Goal: Complete application form

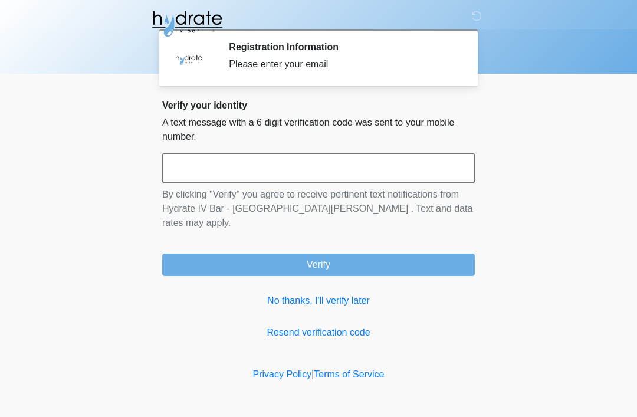
click at [265, 163] on input "text" at bounding box center [318, 167] width 313 height 29
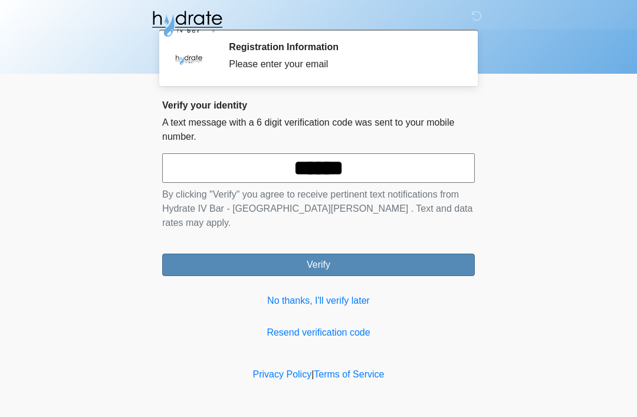
type input "******"
click at [311, 254] on button "Verify" at bounding box center [318, 265] width 313 height 22
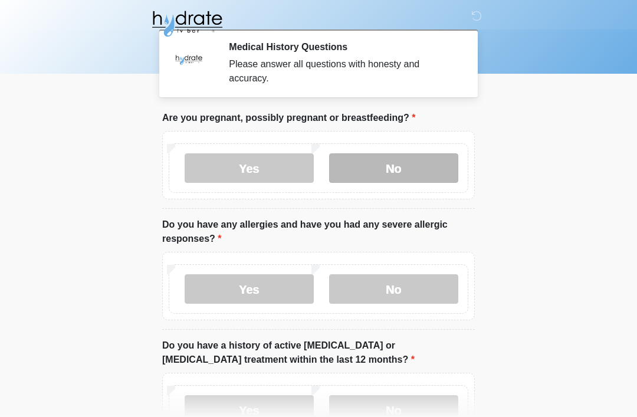
click at [420, 175] on label "No" at bounding box center [393, 167] width 129 height 29
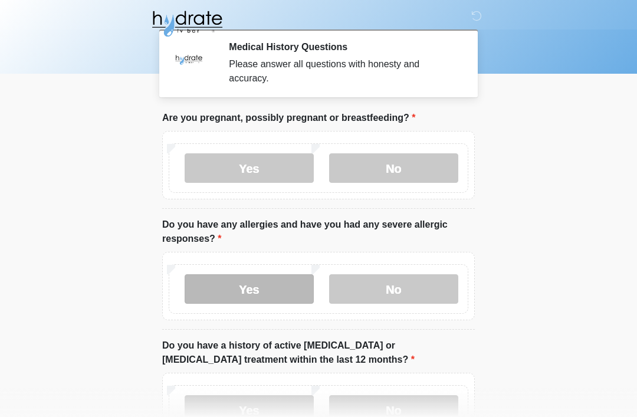
click at [260, 282] on label "Yes" at bounding box center [249, 288] width 129 height 29
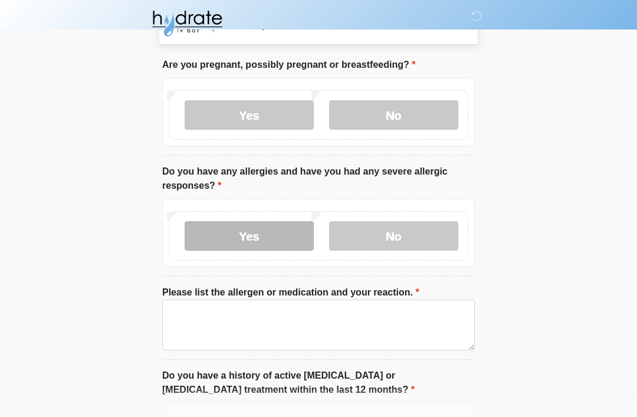
scroll to position [54, 0]
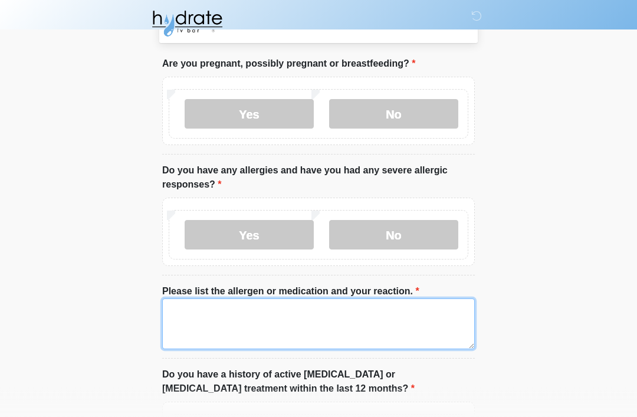
click at [377, 324] on textarea "Please list the allergen or medication and your reaction." at bounding box center [318, 324] width 313 height 51
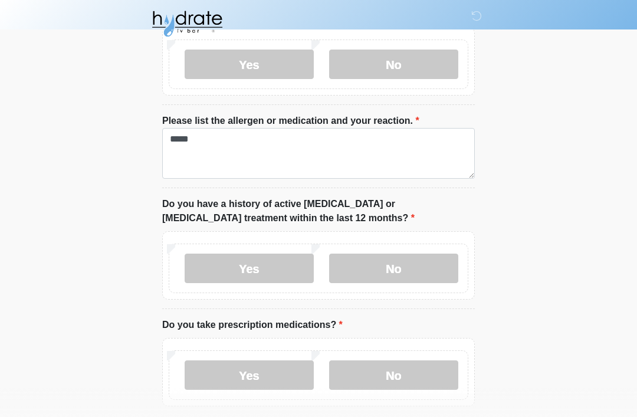
click at [179, 64] on div "Yes No" at bounding box center [319, 65] width 300 height 50
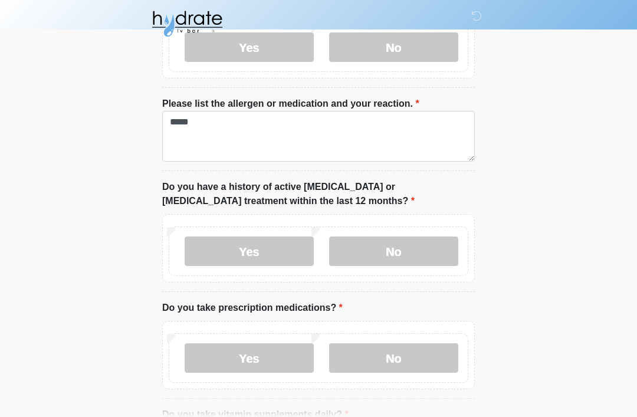
scroll to position [240, 0]
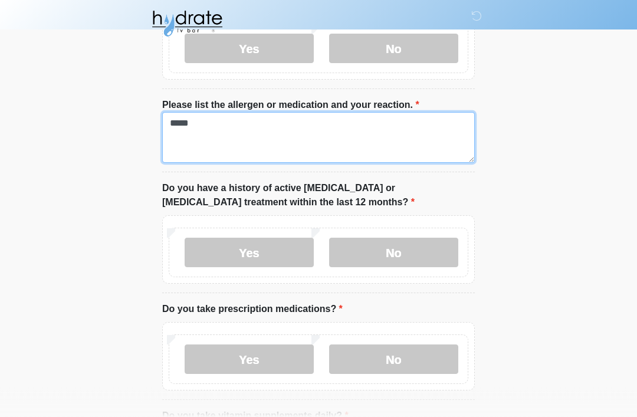
click at [220, 117] on textarea "*****" at bounding box center [318, 138] width 313 height 51
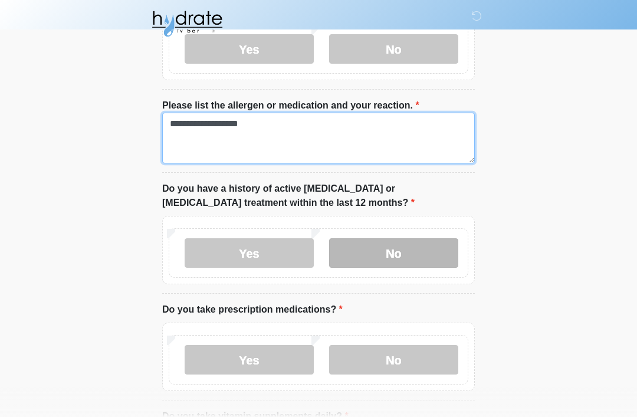
type textarea "**********"
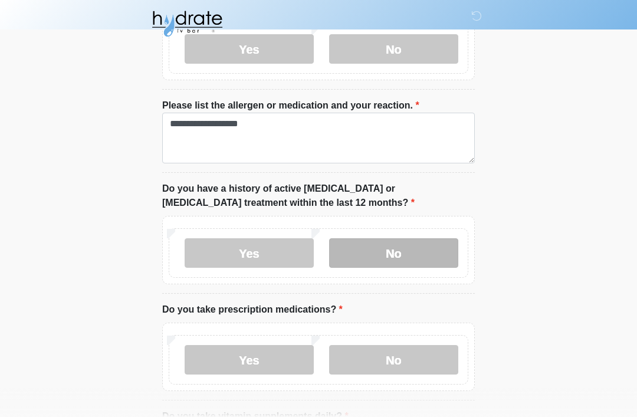
click at [423, 241] on label "No" at bounding box center [393, 252] width 129 height 29
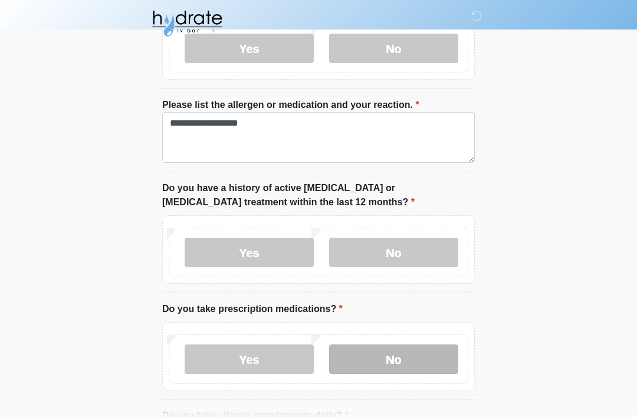
click at [400, 357] on label "No" at bounding box center [393, 359] width 129 height 29
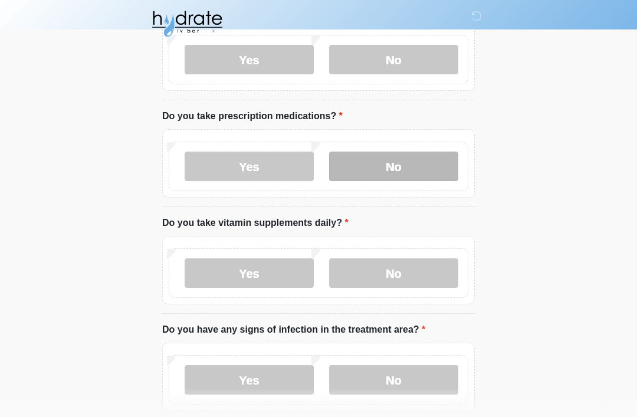
scroll to position [434, 0]
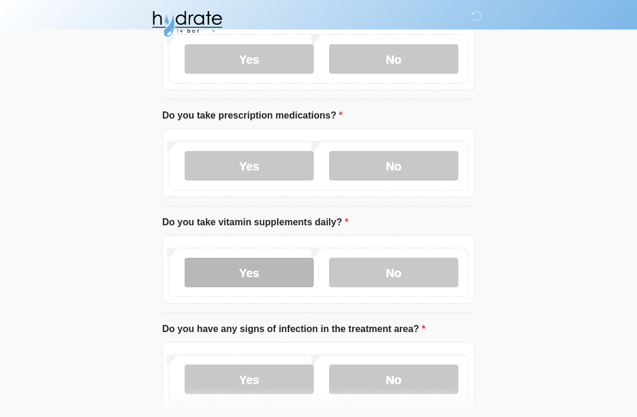
click at [277, 280] on label "Yes" at bounding box center [249, 272] width 129 height 29
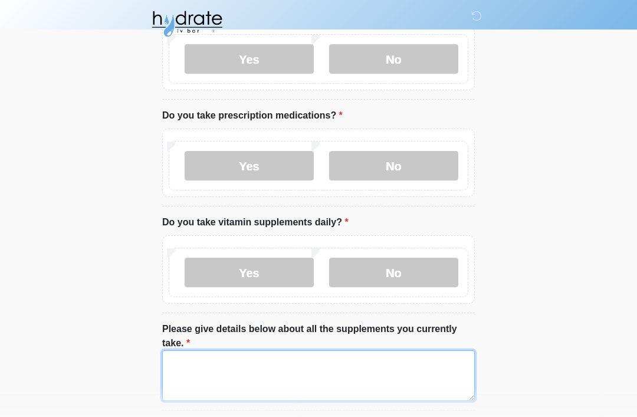
click at [405, 367] on textarea "Please give details below about all the supplements you currently take." at bounding box center [318, 375] width 313 height 51
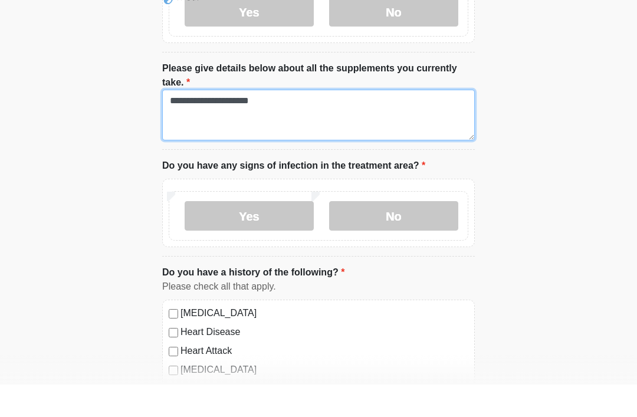
scroll to position [666, 0]
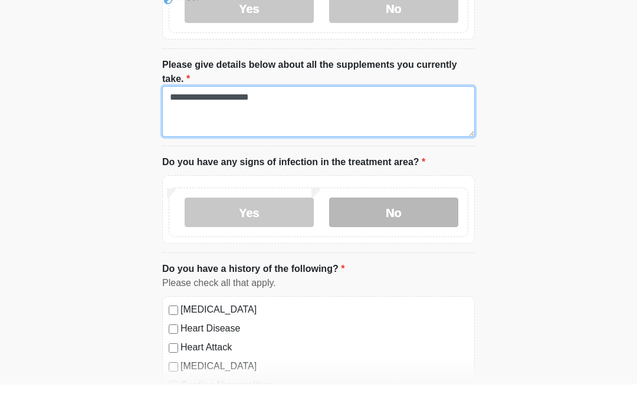
type textarea "**********"
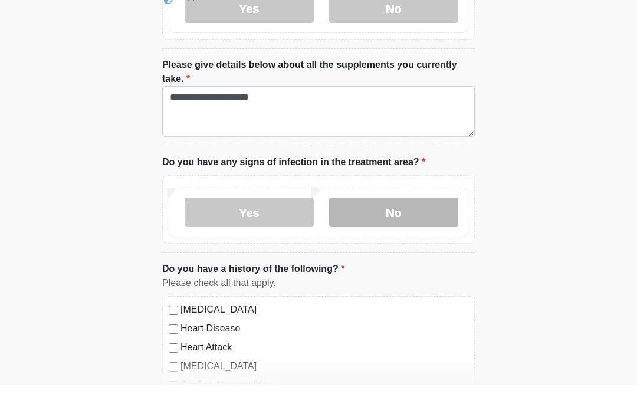
click at [400, 230] on label "No" at bounding box center [393, 244] width 129 height 29
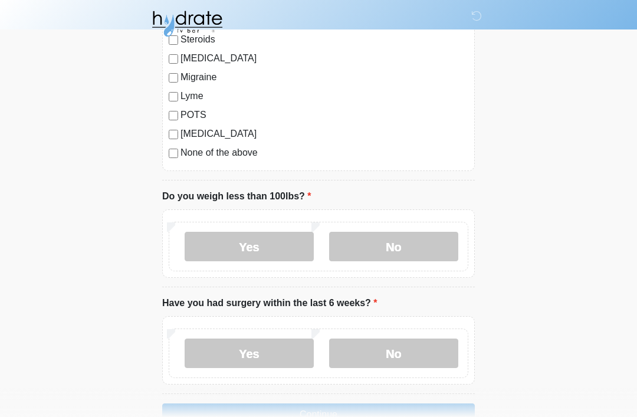
scroll to position [1491, 0]
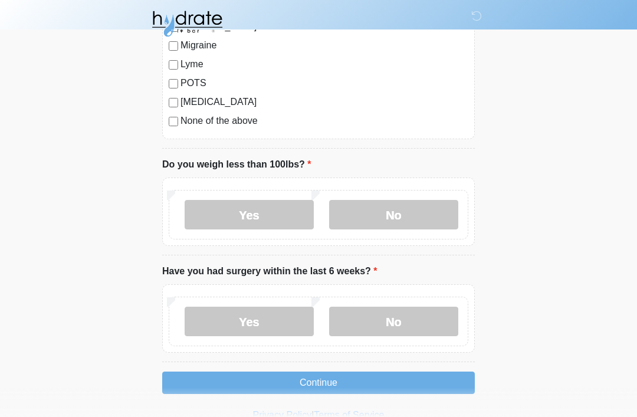
click at [180, 117] on label "None of the above" at bounding box center [324, 121] width 288 height 14
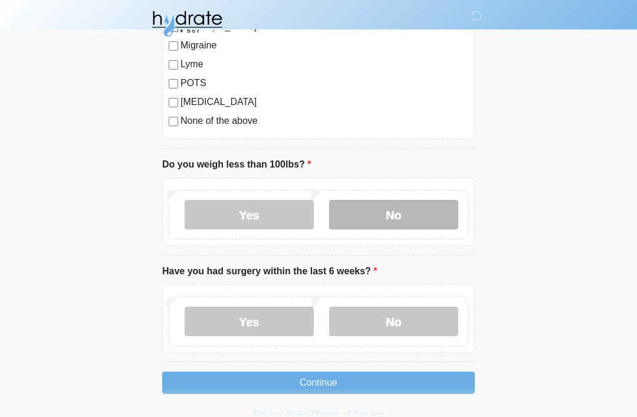
click at [397, 200] on label "No" at bounding box center [393, 214] width 129 height 29
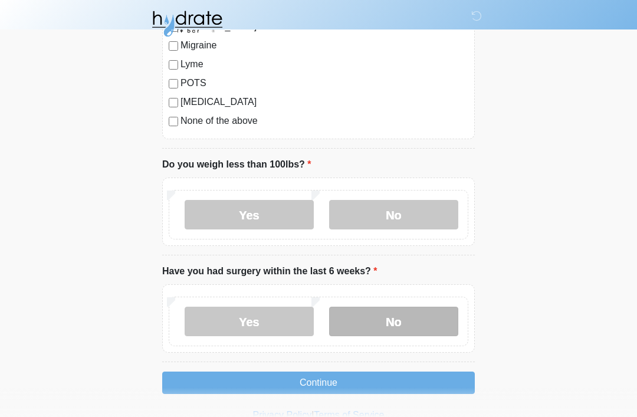
click at [397, 309] on label "No" at bounding box center [393, 321] width 129 height 29
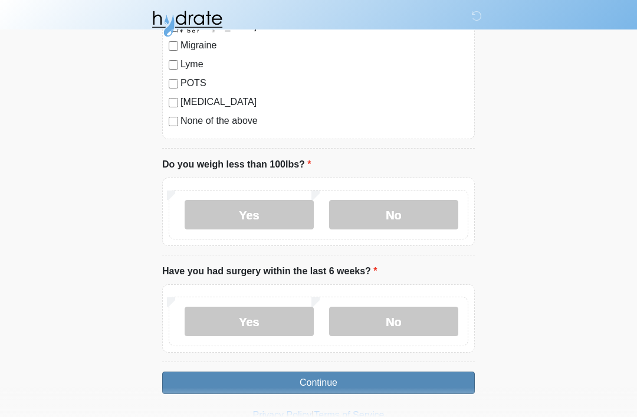
click at [376, 384] on button "Continue" at bounding box center [318, 383] width 313 height 22
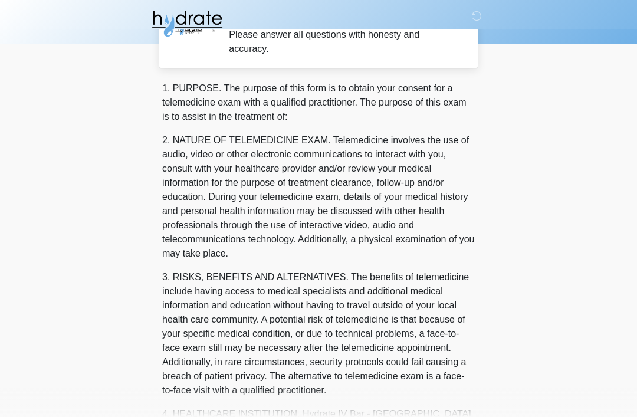
scroll to position [0, 0]
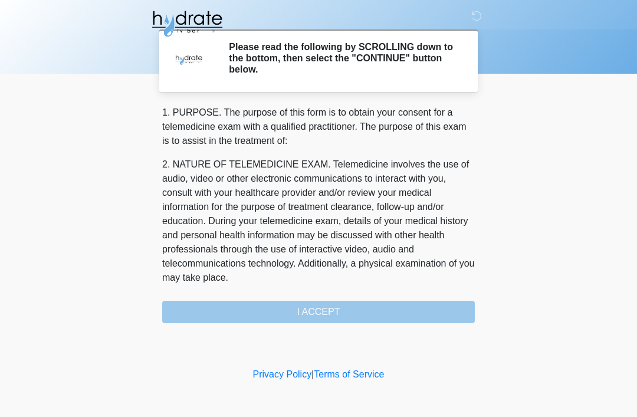
click at [365, 310] on div "1. PURPOSE. The purpose of this form is to obtain your consent for a telemedici…" at bounding box center [318, 215] width 313 height 218
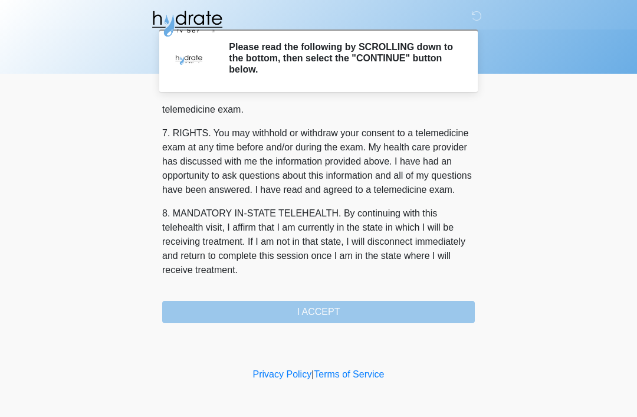
scroll to position [517, 0]
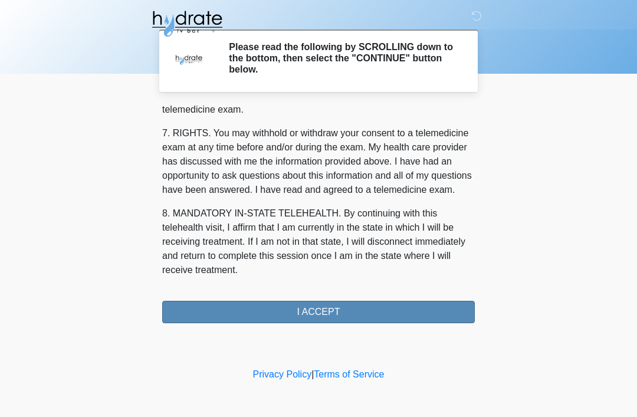
click at [317, 311] on button "I ACCEPT" at bounding box center [318, 312] width 313 height 22
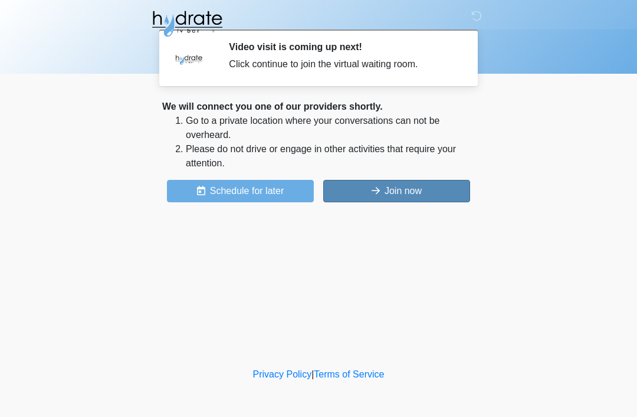
click at [428, 195] on button "Join now" at bounding box center [396, 191] width 147 height 22
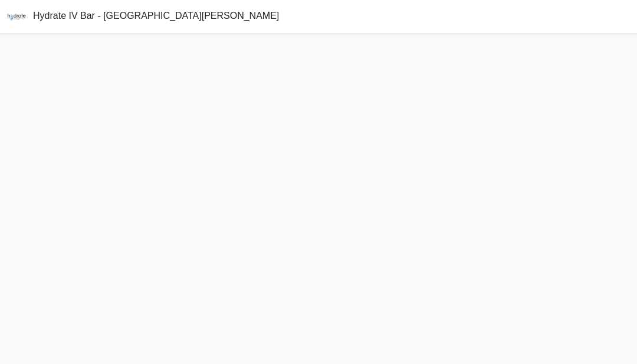
click at [129, 11] on span "Hydrate IV Bar - [GEOGRAPHIC_DATA][PERSON_NAME]" at bounding box center [156, 16] width 246 height 10
